Goal: Transaction & Acquisition: Obtain resource

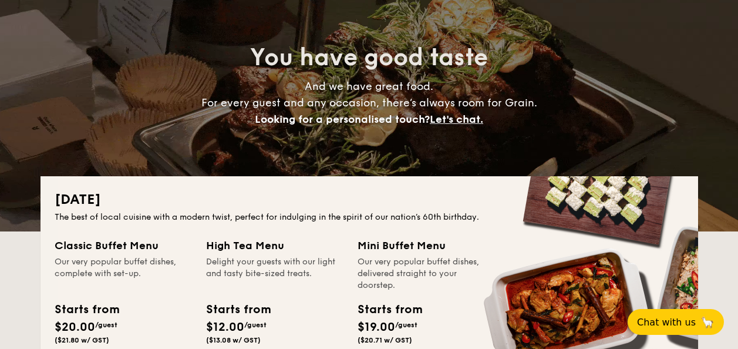
scroll to position [176, 0]
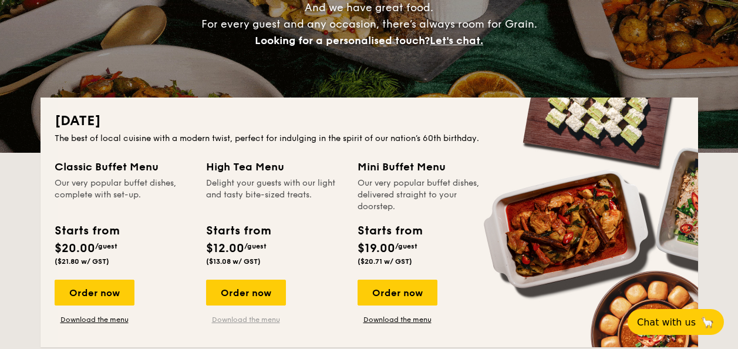
click at [271, 321] on link "Download the menu" at bounding box center [246, 319] width 80 height 9
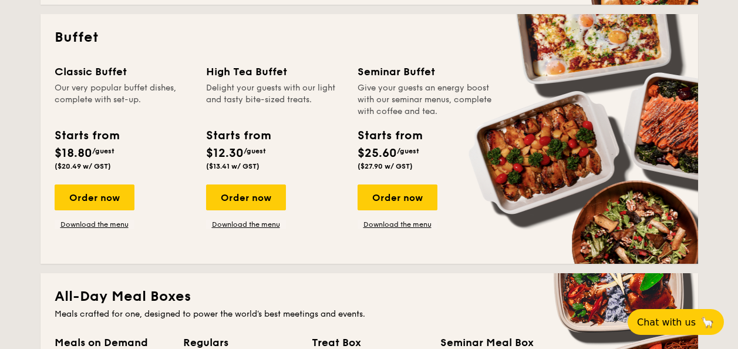
scroll to position [528, 0]
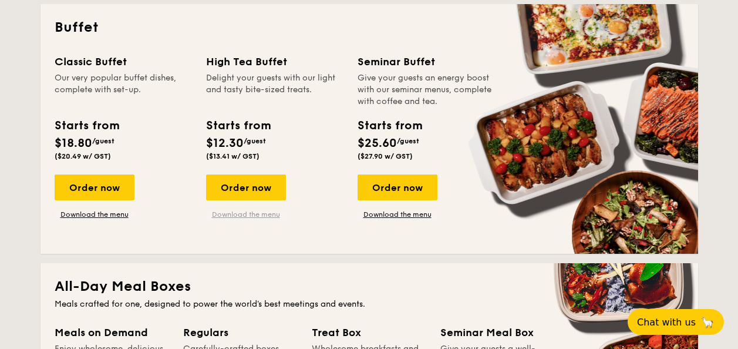
click at [250, 216] on link "Download the menu" at bounding box center [246, 214] width 80 height 9
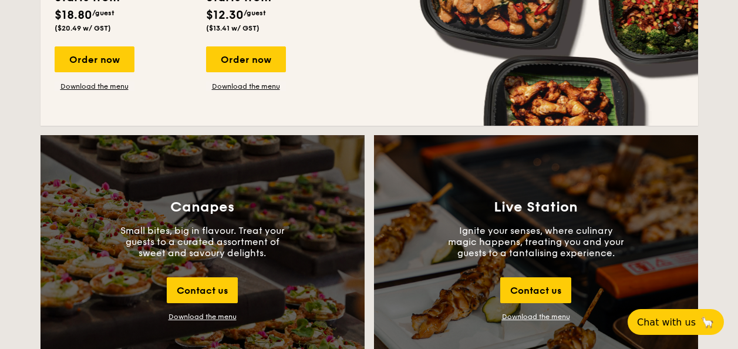
scroll to position [1292, 0]
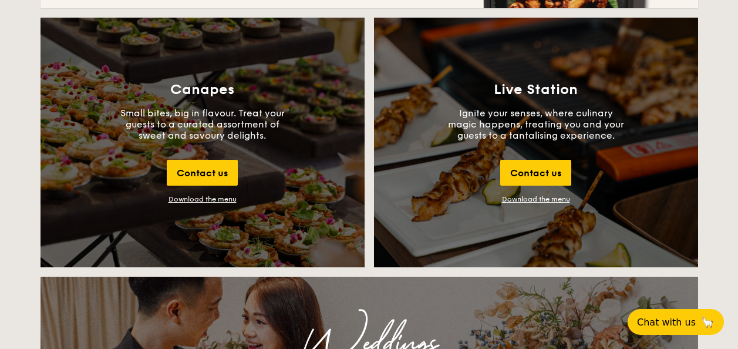
click at [230, 194] on div "Canapes Small bites, big in flavour. Treat your guests to a curated assortment …" at bounding box center [203, 143] width 324 height 250
click at [227, 197] on div "Download the menu" at bounding box center [203, 199] width 68 height 8
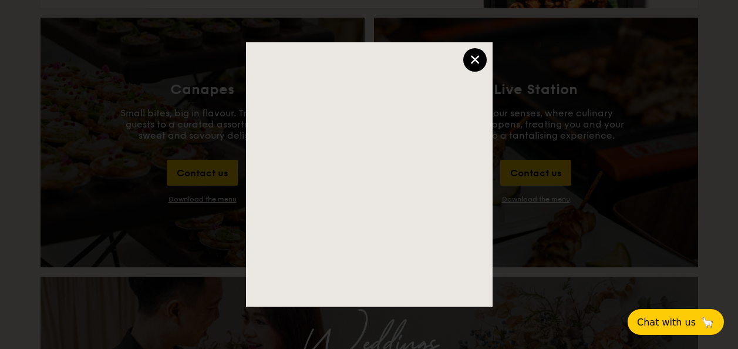
click at [474, 63] on div "×" at bounding box center [474, 59] width 23 height 23
